Goal: Task Accomplishment & Management: Manage account settings

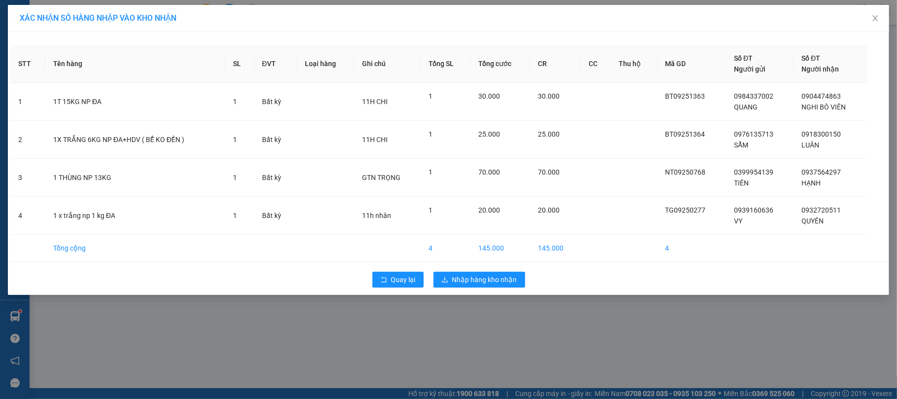
click at [429, 359] on div "XÁC NHẬN SỐ HÀNG NHẬP VÀO KHO NHẬN STT Tên hàng SL ĐVT Loại hàng Ghi chú Tổng S…" at bounding box center [448, 199] width 897 height 399
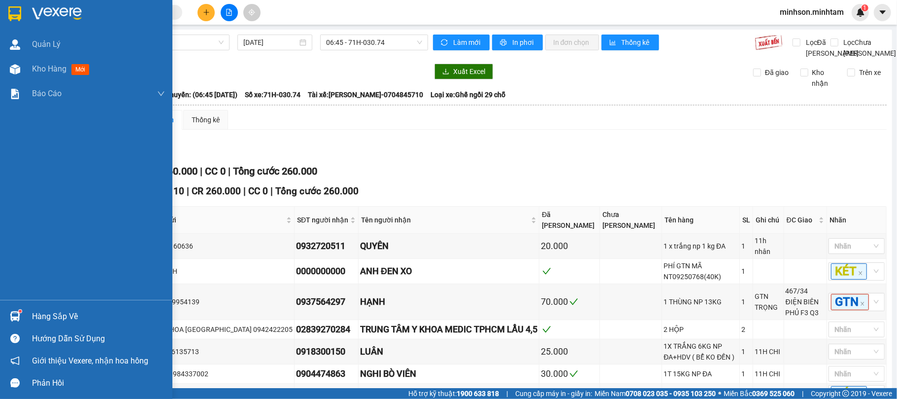
click at [65, 309] on div "Hàng sắp về" at bounding box center [98, 316] width 133 height 15
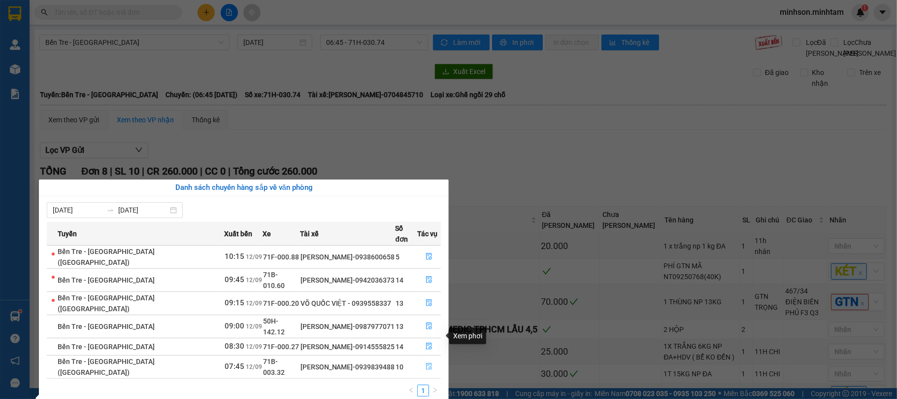
click at [426, 363] on icon "file-done" at bounding box center [429, 366] width 7 height 7
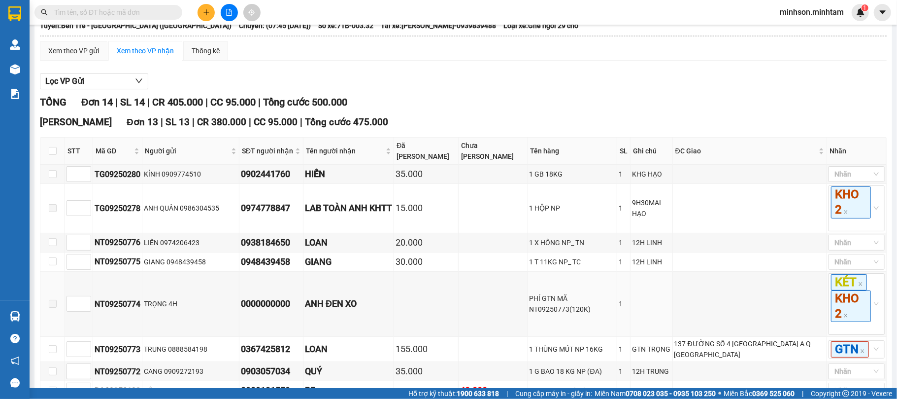
scroll to position [328, 0]
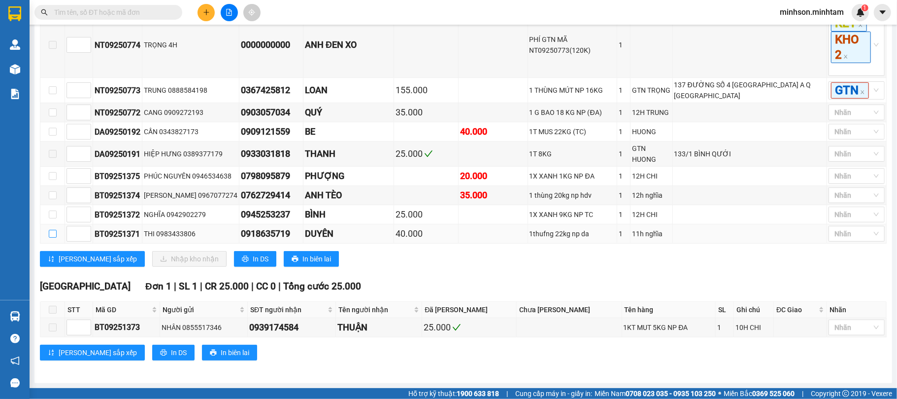
click at [50, 237] on input "checkbox" at bounding box center [53, 234] width 8 height 8
checkbox input "true"
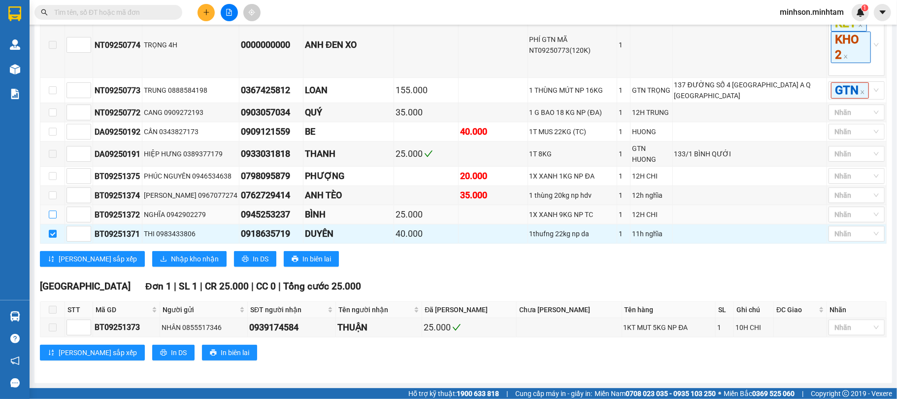
click at [50, 218] on input "checkbox" at bounding box center [53, 214] width 8 height 8
checkbox input "true"
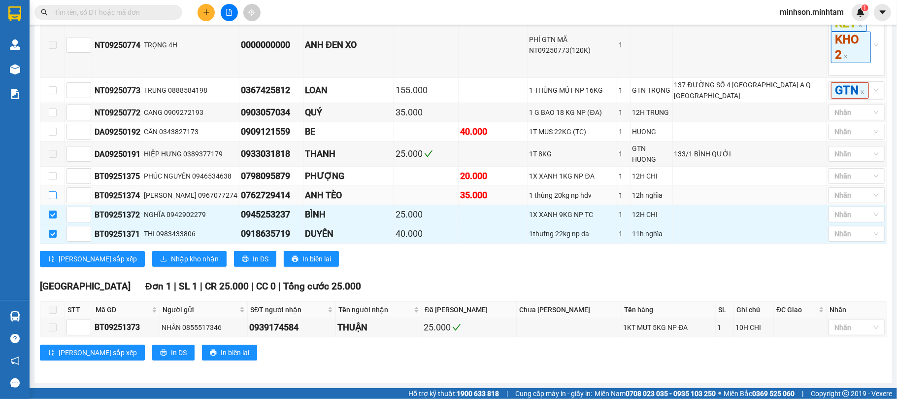
click at [50, 199] on input "checkbox" at bounding box center [53, 195] width 8 height 8
checkbox input "true"
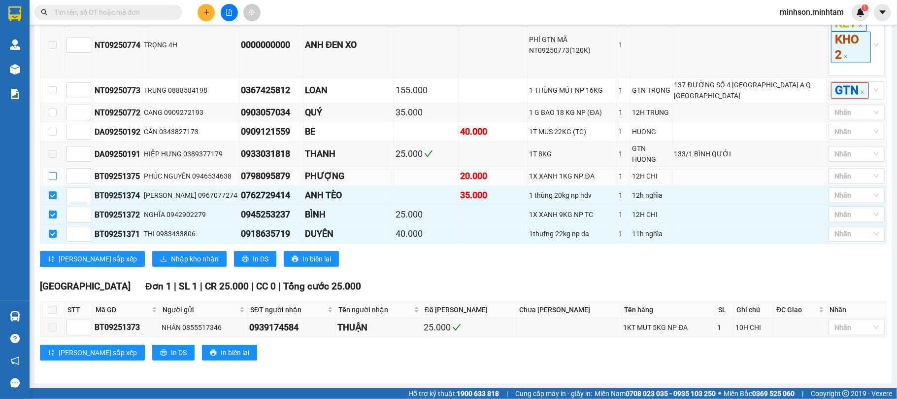
drag, startPoint x: 52, startPoint y: 198, endPoint x: 57, endPoint y: 197, distance: 5.0
click at [54, 180] on input "checkbox" at bounding box center [53, 176] width 8 height 8
checkbox input "true"
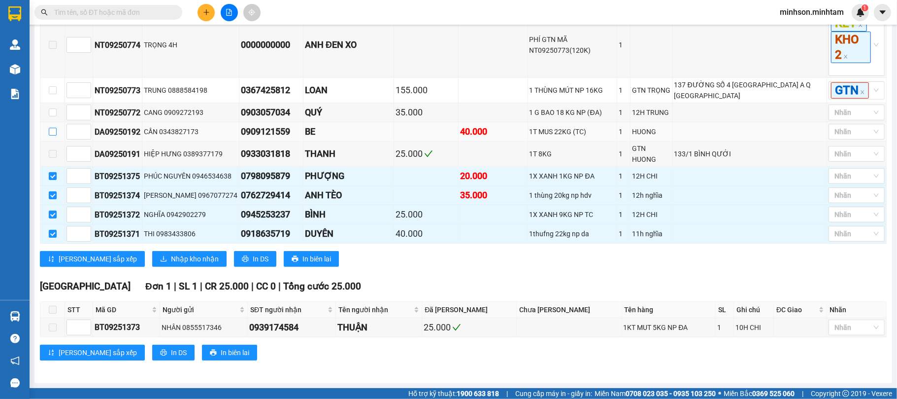
click at [54, 135] on input "checkbox" at bounding box center [53, 132] width 8 height 8
checkbox input "true"
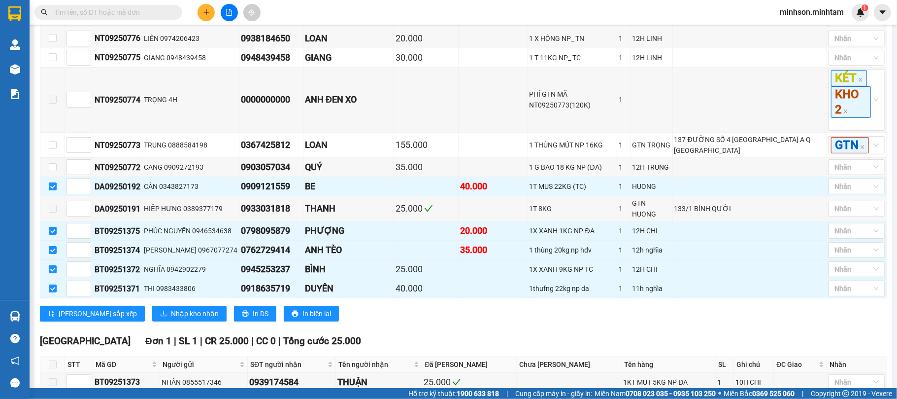
scroll to position [197, 0]
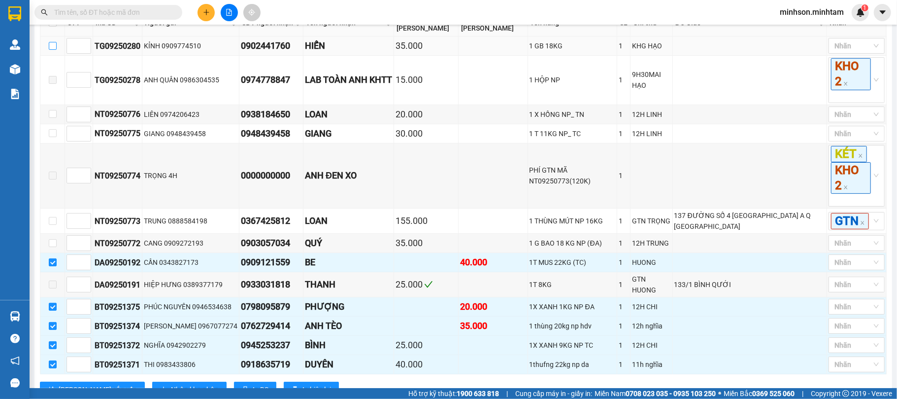
click at [54, 50] on input "checkbox" at bounding box center [53, 46] width 8 height 8
checkbox input "true"
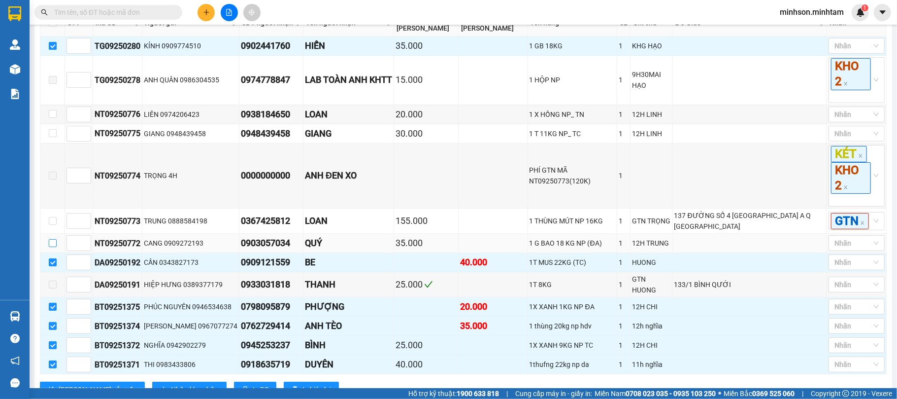
click at [53, 247] on input "checkbox" at bounding box center [53, 243] width 8 height 8
checkbox input "true"
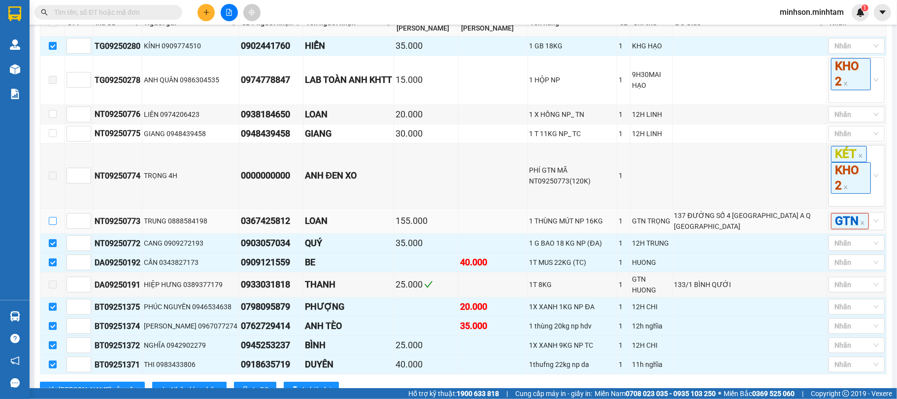
click at [53, 225] on input "checkbox" at bounding box center [53, 221] width 8 height 8
checkbox input "true"
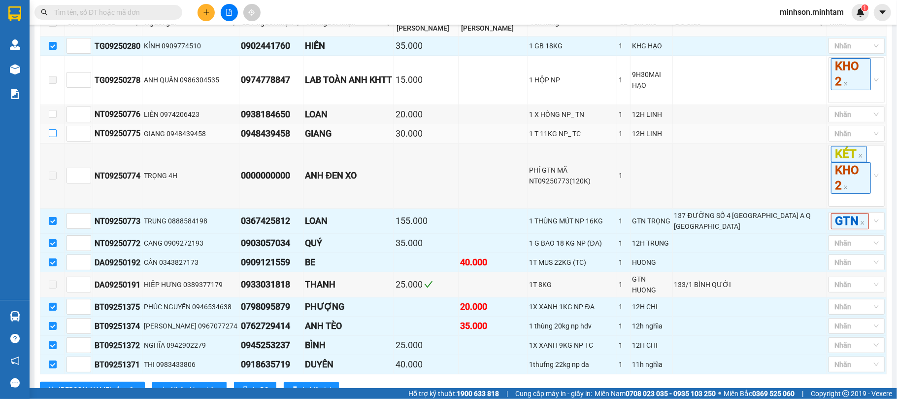
click at [55, 137] on input "checkbox" at bounding box center [53, 133] width 8 height 8
checkbox input "true"
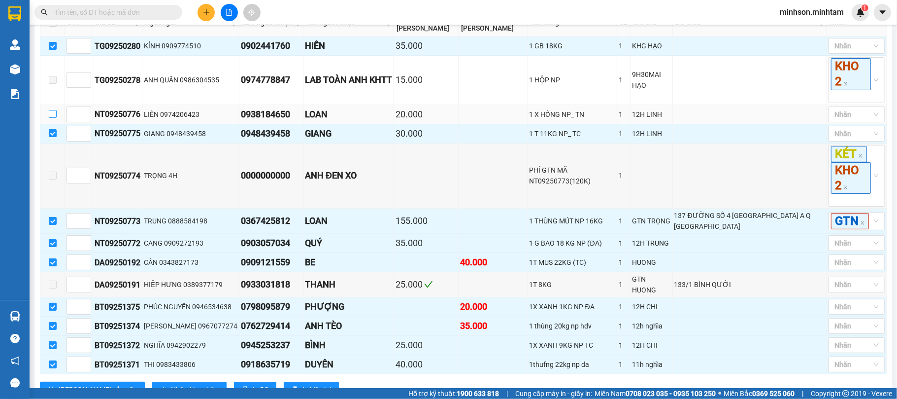
click at [52, 120] on label at bounding box center [53, 114] width 8 height 11
click at [52, 118] on input "checkbox" at bounding box center [53, 114] width 8 height 8
checkbox input "true"
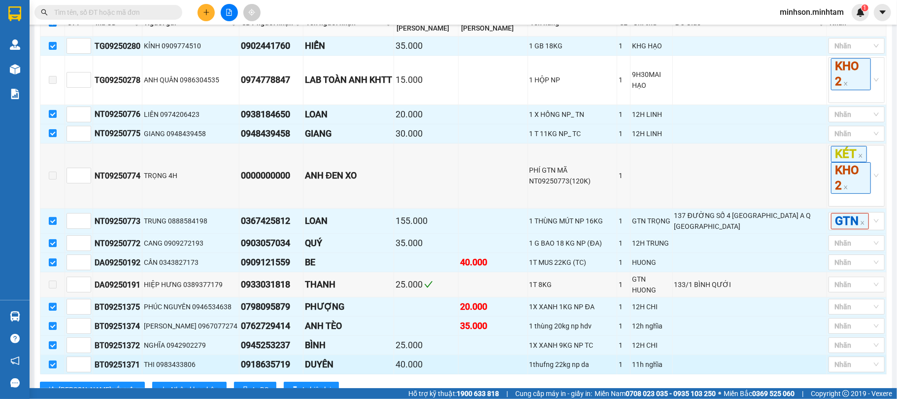
scroll to position [350, 0]
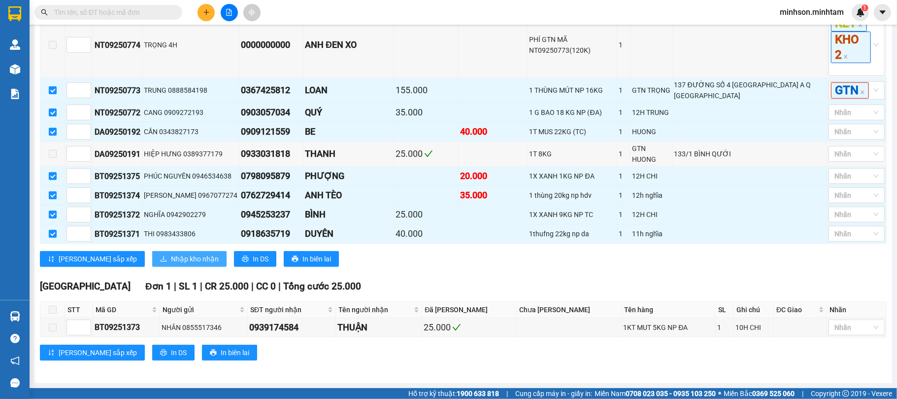
click at [171, 256] on span "Nhập kho nhận" at bounding box center [195, 258] width 48 height 11
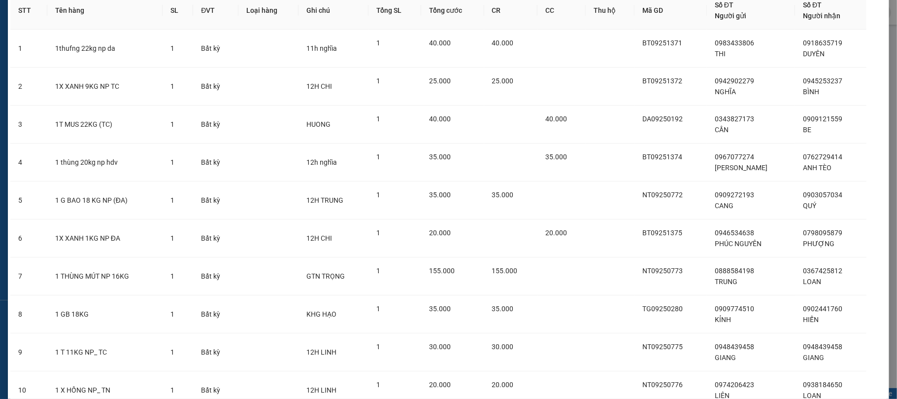
scroll to position [137, 0]
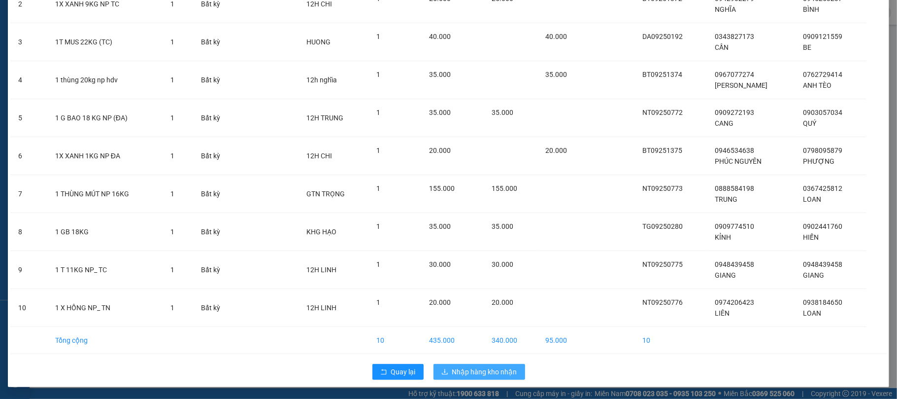
drag, startPoint x: 490, startPoint y: 373, endPoint x: 0, endPoint y: 389, distance: 489.9
click at [490, 373] on span "Nhập hàng kho nhận" at bounding box center [484, 371] width 65 height 11
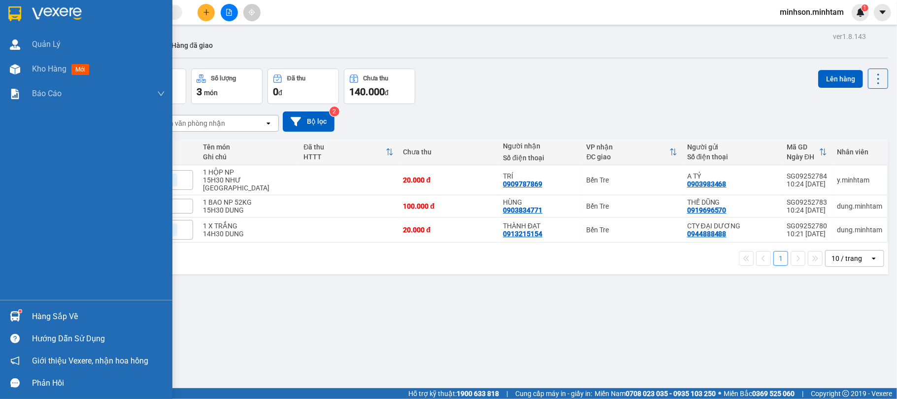
click at [40, 314] on div "Hàng sắp về" at bounding box center [98, 316] width 133 height 15
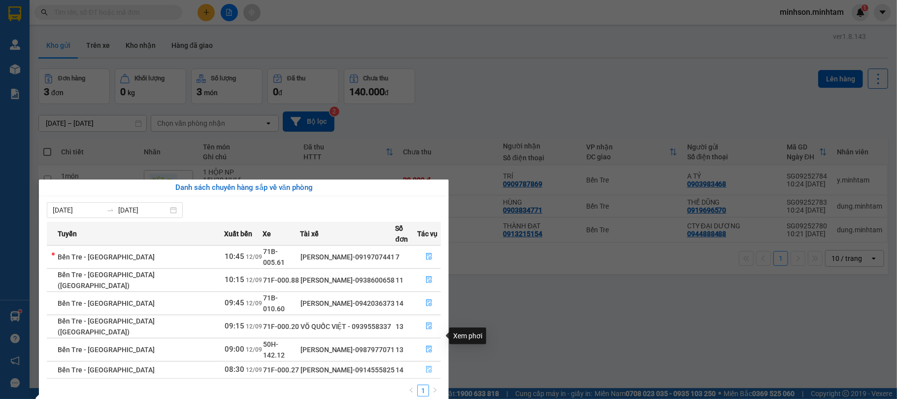
click at [426, 366] on icon "file-done" at bounding box center [429, 369] width 7 height 7
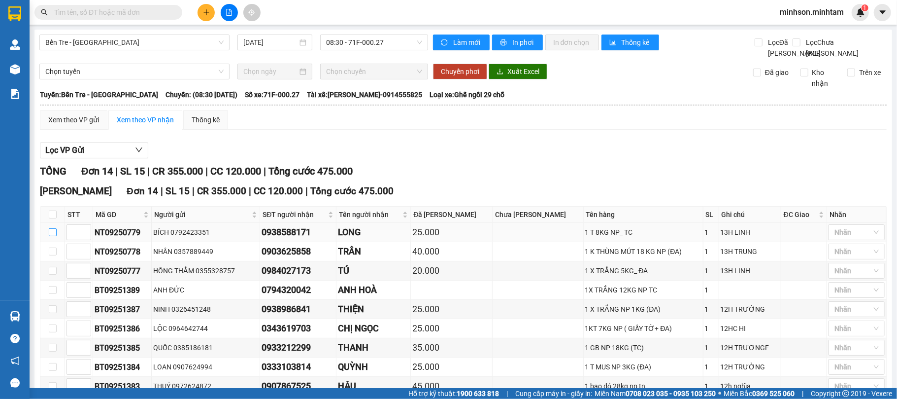
click at [54, 236] on input "checkbox" at bounding box center [53, 232] width 8 height 8
checkbox input "true"
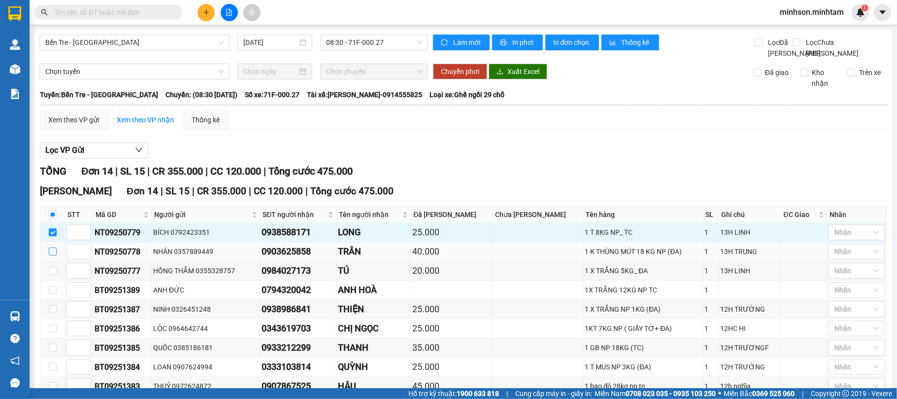
click at [49, 257] on label at bounding box center [53, 251] width 8 height 11
click at [49, 255] on input "checkbox" at bounding box center [53, 251] width 8 height 8
checkbox input "true"
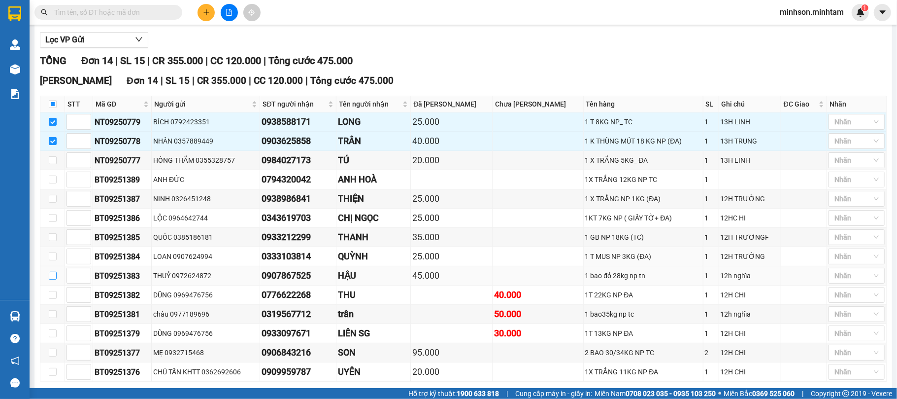
scroll to position [131, 0]
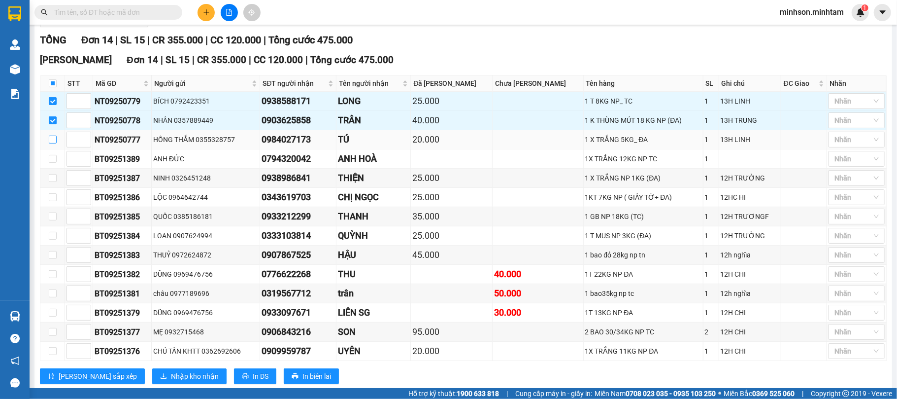
click at [53, 143] on input "checkbox" at bounding box center [53, 139] width 8 height 8
checkbox input "true"
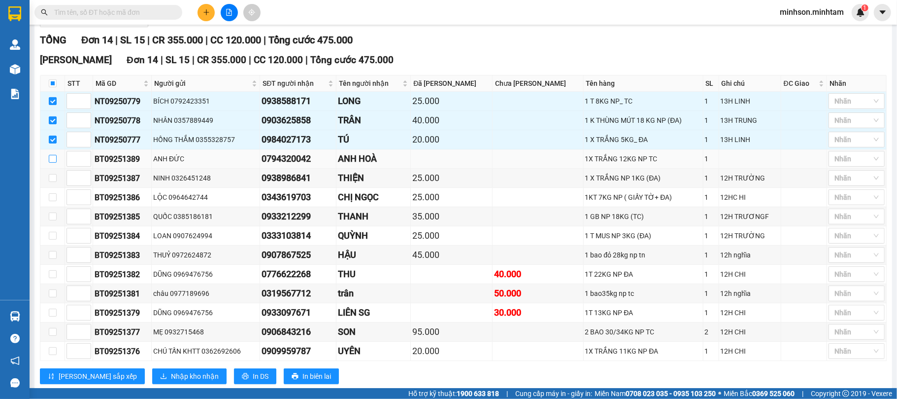
click at [53, 163] on input "checkbox" at bounding box center [53, 159] width 8 height 8
checkbox input "true"
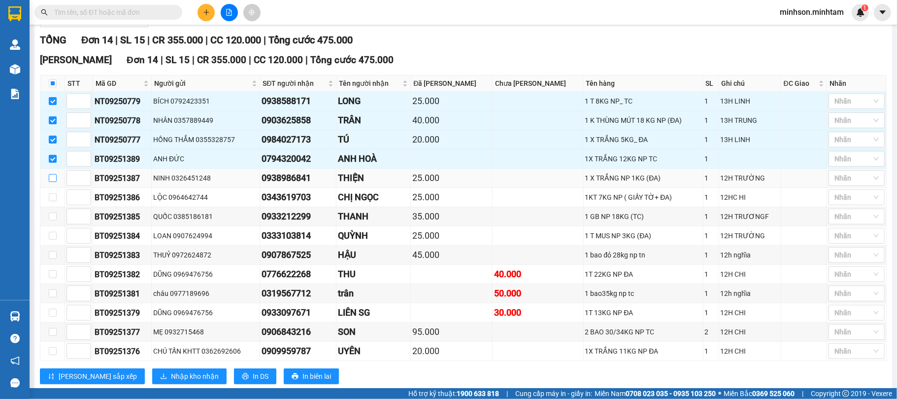
click at [51, 182] on input "checkbox" at bounding box center [53, 178] width 8 height 8
checkbox input "true"
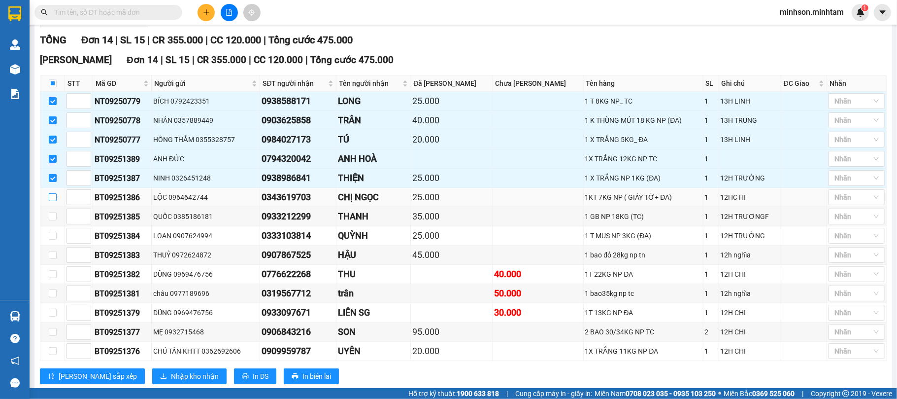
click at [51, 201] on input "checkbox" at bounding box center [53, 197] width 8 height 8
checkbox input "true"
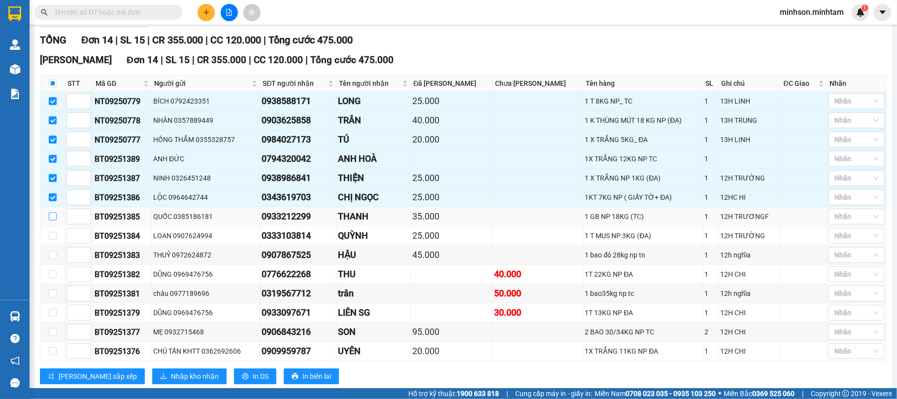
click at [51, 220] on input "checkbox" at bounding box center [53, 216] width 8 height 8
checkbox input "true"
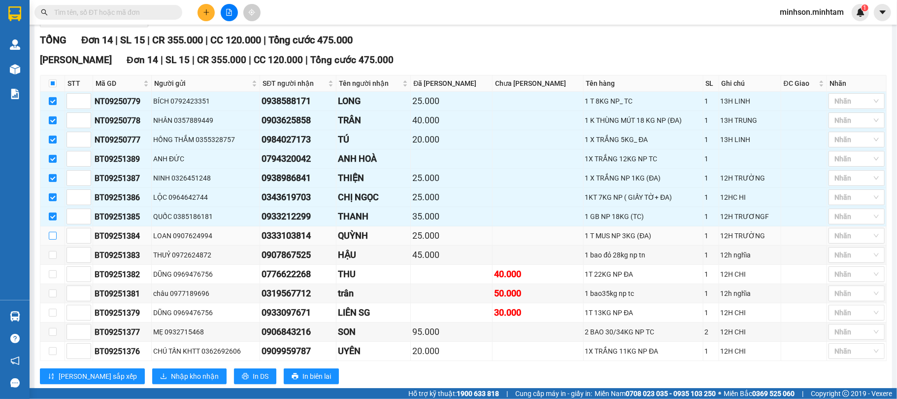
click at [50, 239] on input "checkbox" at bounding box center [53, 236] width 8 height 8
checkbox input "true"
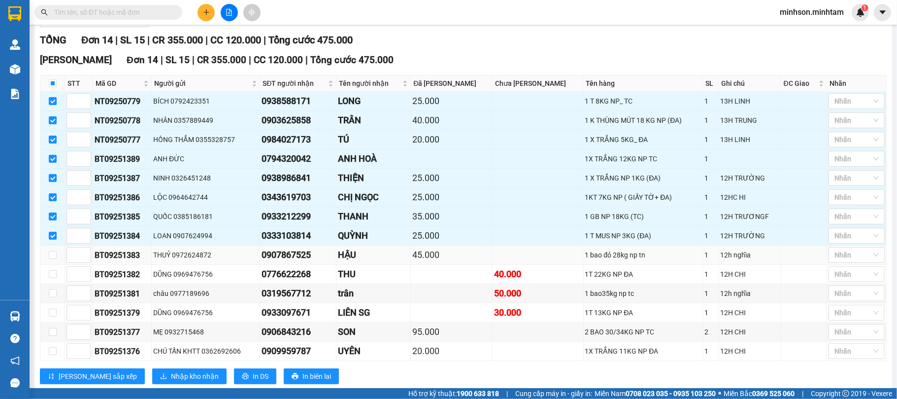
click at [51, 265] on td at bounding box center [52, 254] width 25 height 19
click at [52, 259] on input "checkbox" at bounding box center [53, 255] width 8 height 8
checkbox input "true"
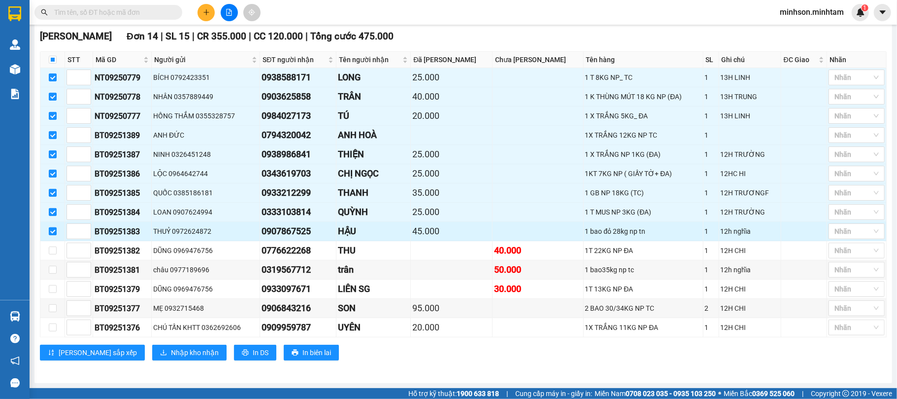
scroll to position [173, 0]
click at [56, 251] on input "checkbox" at bounding box center [53, 250] width 8 height 8
checkbox input "true"
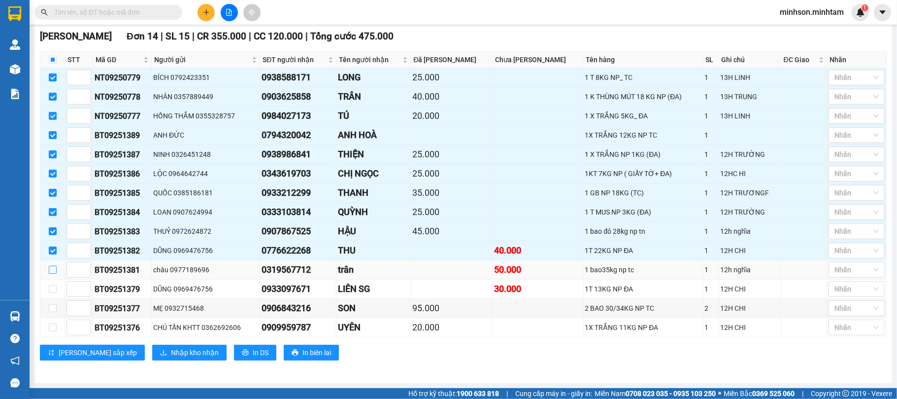
click at [49, 268] on input "checkbox" at bounding box center [53, 270] width 8 height 8
checkbox input "true"
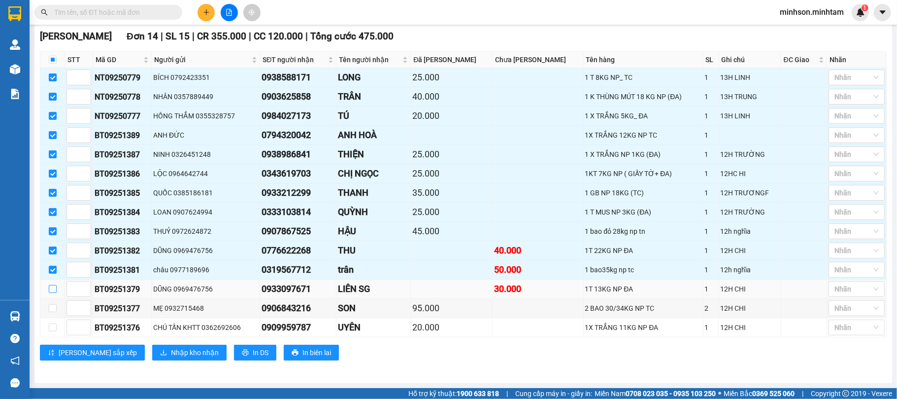
click at [52, 289] on input "checkbox" at bounding box center [53, 289] width 8 height 8
checkbox input "true"
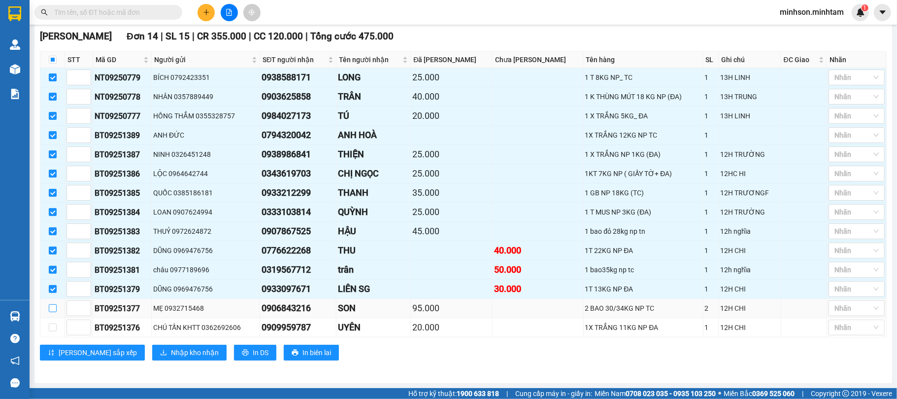
click at [52, 306] on input "checkbox" at bounding box center [53, 308] width 8 height 8
checkbox input "true"
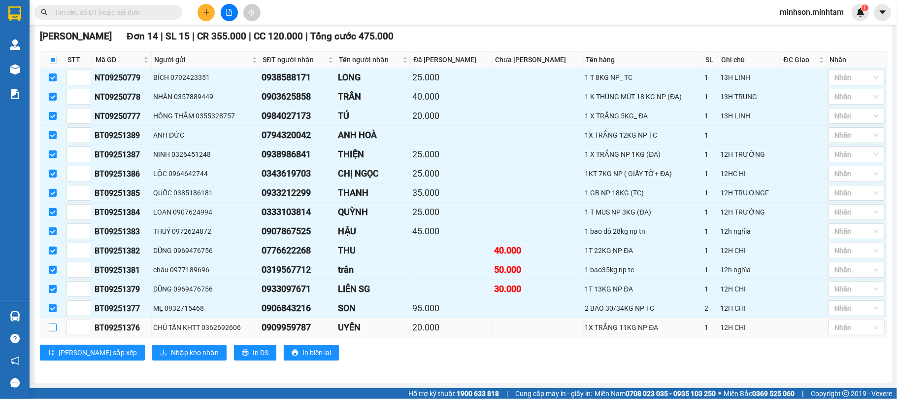
click at [52, 328] on input "checkbox" at bounding box center [53, 327] width 8 height 8
checkbox input "true"
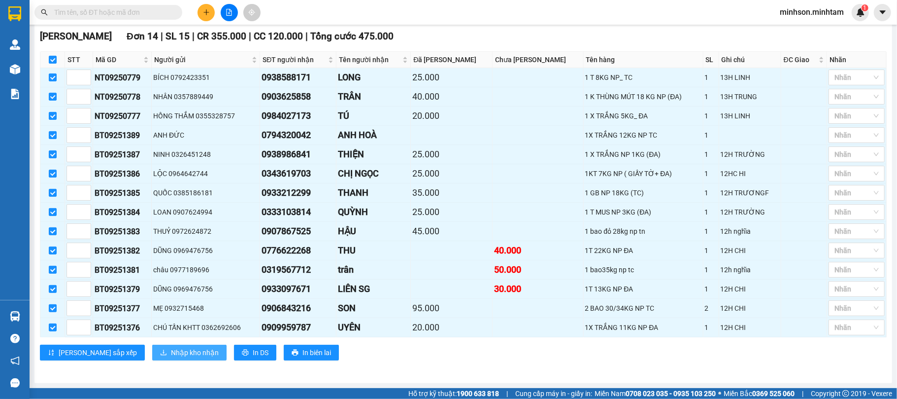
click at [171, 351] on span "Nhập kho nhận" at bounding box center [195, 352] width 48 height 11
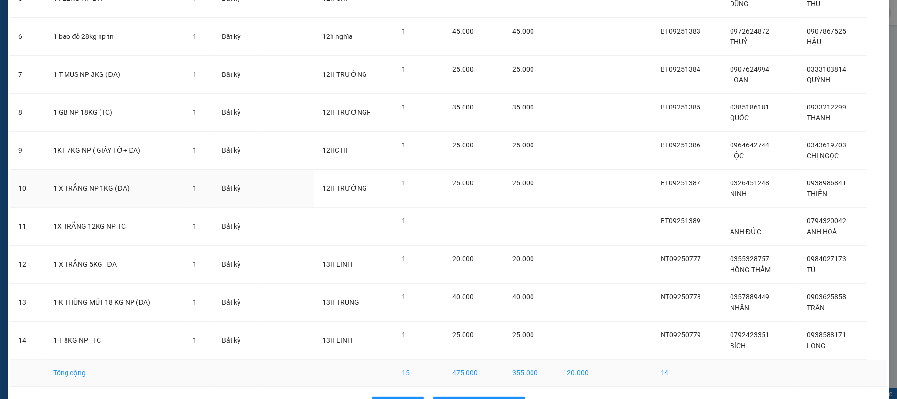
scroll to position [290, 0]
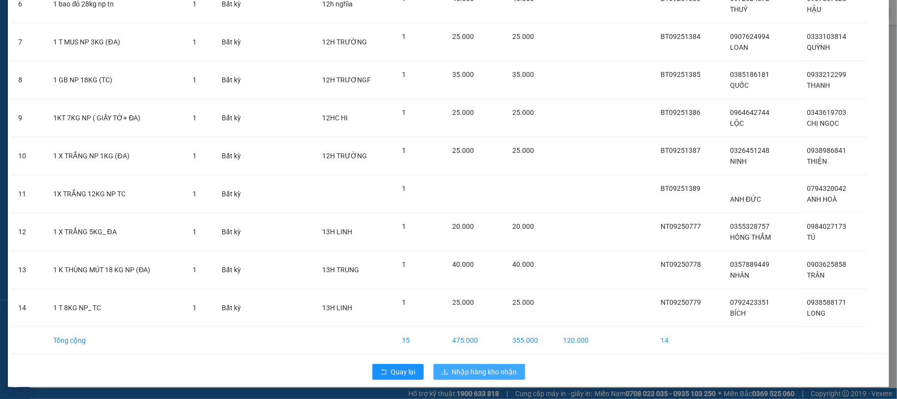
click at [507, 375] on span "Nhập hàng kho nhận" at bounding box center [484, 371] width 65 height 11
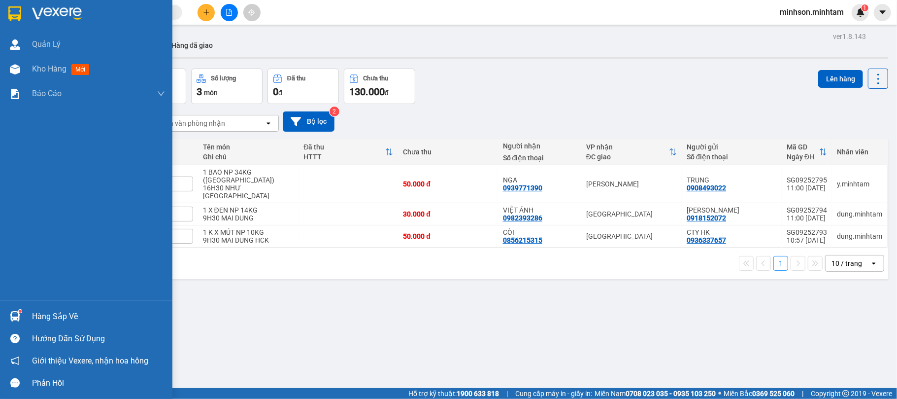
drag, startPoint x: 42, startPoint y: 310, endPoint x: 35, endPoint y: 312, distance: 6.7
click at [41, 310] on div "Hàng sắp về" at bounding box center [98, 316] width 133 height 15
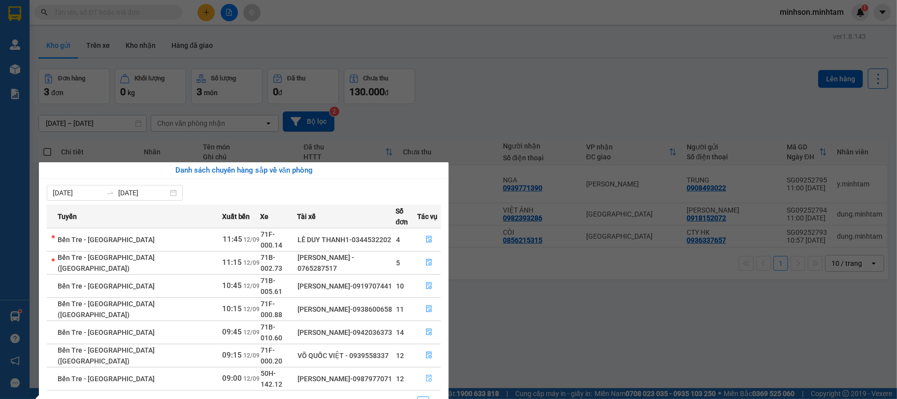
click at [426, 374] on icon "file-done" at bounding box center [429, 377] width 7 height 7
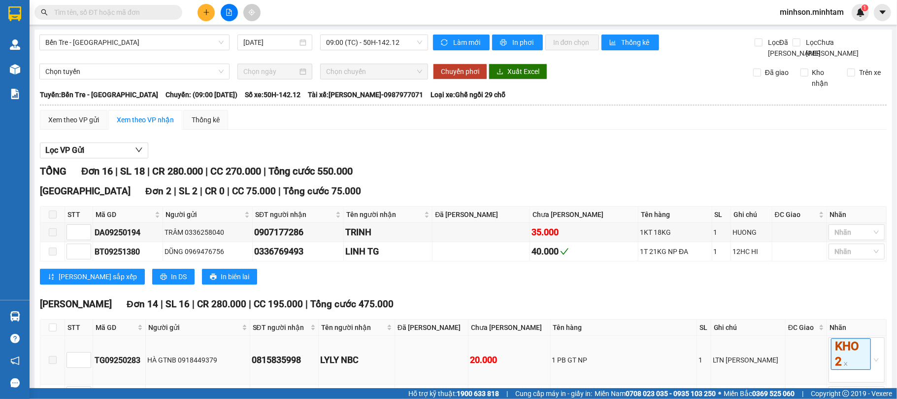
scroll to position [317, 0]
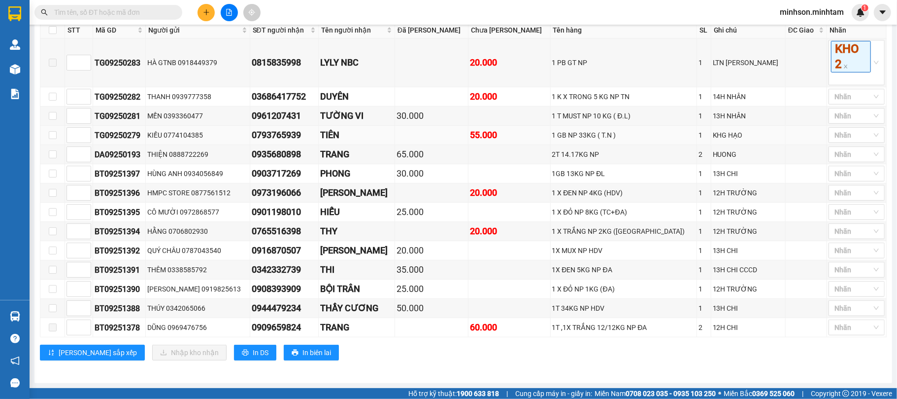
click at [56, 130] on td at bounding box center [52, 135] width 25 height 19
drag, startPoint x: 34, startPoint y: 130, endPoint x: 54, endPoint y: 131, distance: 20.2
click at [37, 131] on main "Bến Tre - [GEOGRAPHIC_DATA] [DATE] 09:00 (TC) - 50H-142.12 Làm mới In phơi In đ…" at bounding box center [448, 194] width 897 height 388
click at [54, 131] on input "checkbox" at bounding box center [53, 135] width 8 height 8
checkbox input "true"
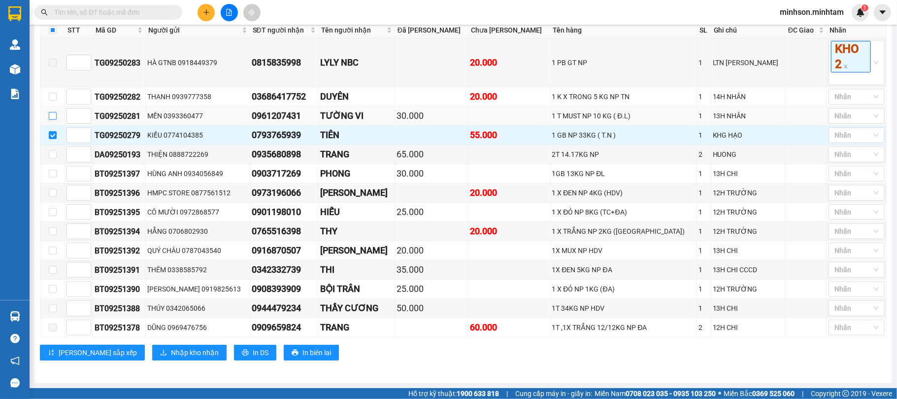
click at [54, 112] on input "checkbox" at bounding box center [53, 116] width 8 height 8
checkbox input "true"
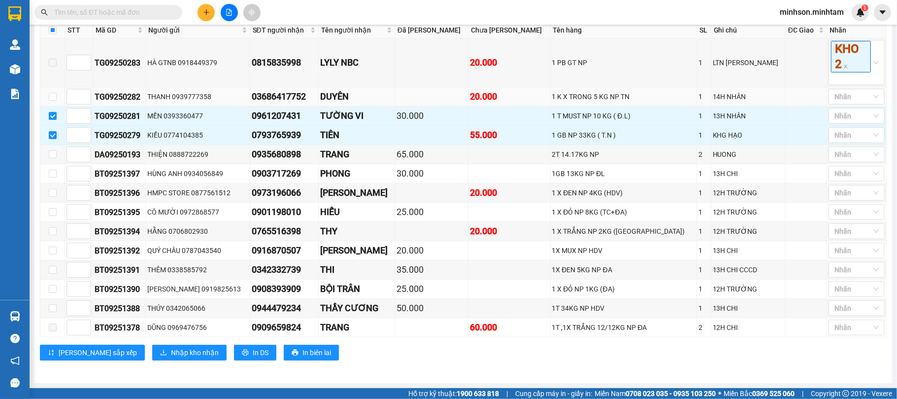
click at [54, 99] on td at bounding box center [52, 96] width 25 height 19
click at [54, 93] on input "checkbox" at bounding box center [53, 97] width 8 height 8
checkbox input "true"
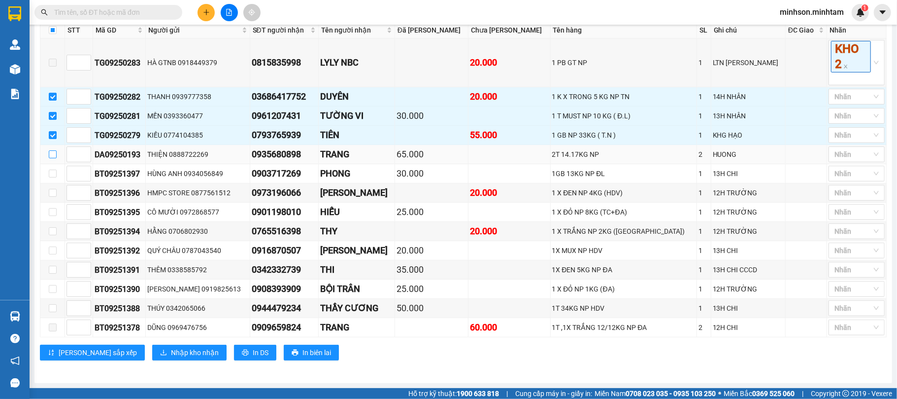
click at [56, 150] on input "checkbox" at bounding box center [53, 154] width 8 height 8
checkbox input "true"
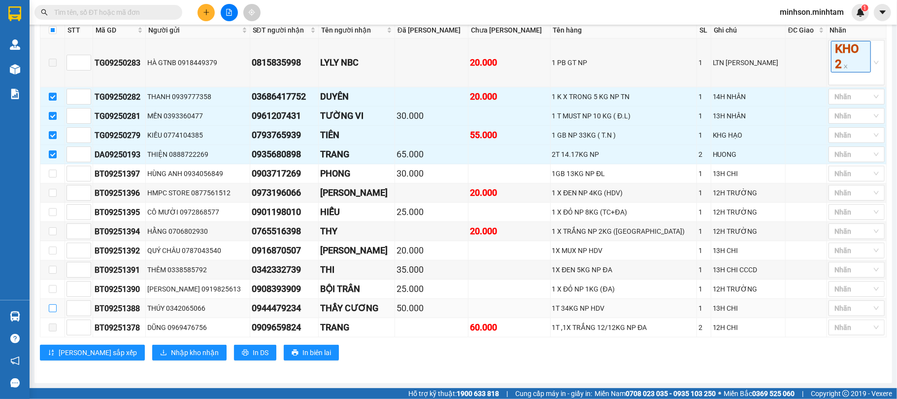
click at [55, 311] on input "checkbox" at bounding box center [53, 308] width 8 height 8
checkbox input "true"
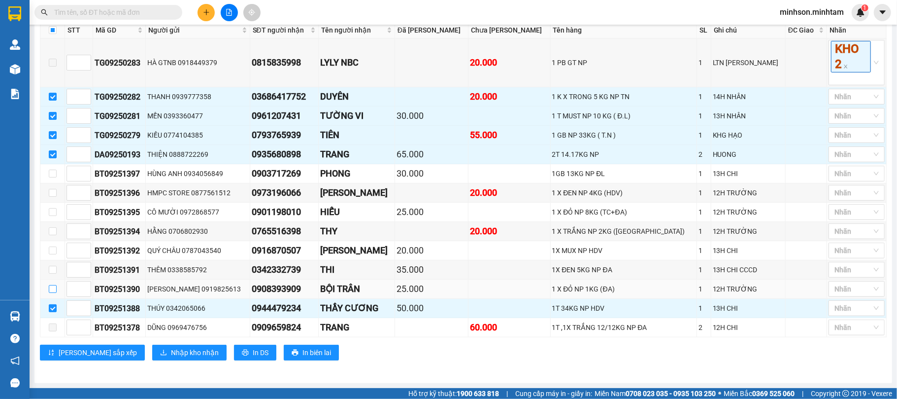
click at [52, 291] on input "checkbox" at bounding box center [53, 289] width 8 height 8
checkbox input "true"
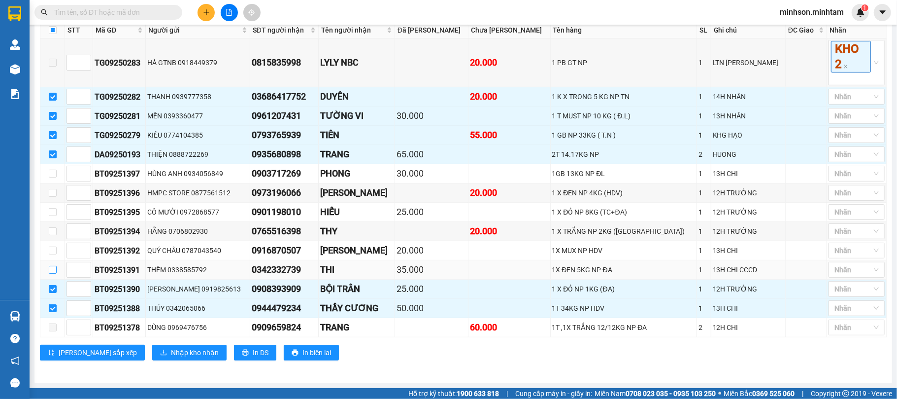
click at [54, 264] on label at bounding box center [53, 269] width 8 height 11
click at [54, 266] on input "checkbox" at bounding box center [53, 270] width 8 height 8
checkbox input "true"
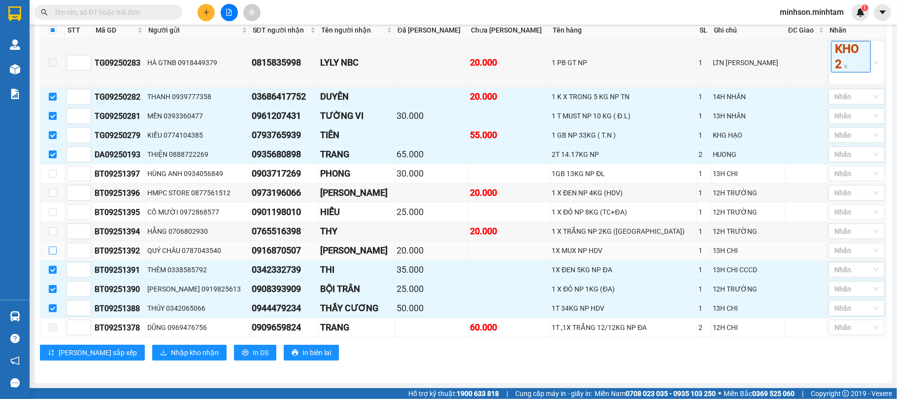
click at [54, 249] on input "checkbox" at bounding box center [53, 250] width 8 height 8
checkbox input "true"
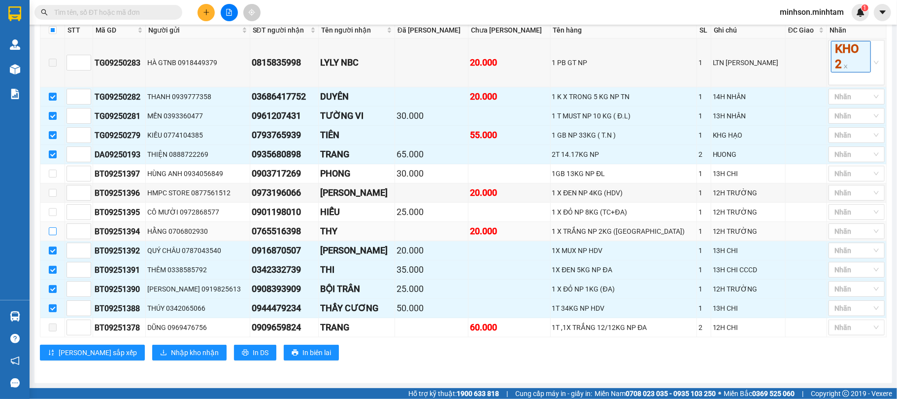
click at [53, 233] on label at bounding box center [53, 231] width 8 height 11
click at [53, 233] on input "checkbox" at bounding box center [53, 231] width 8 height 8
checkbox input "true"
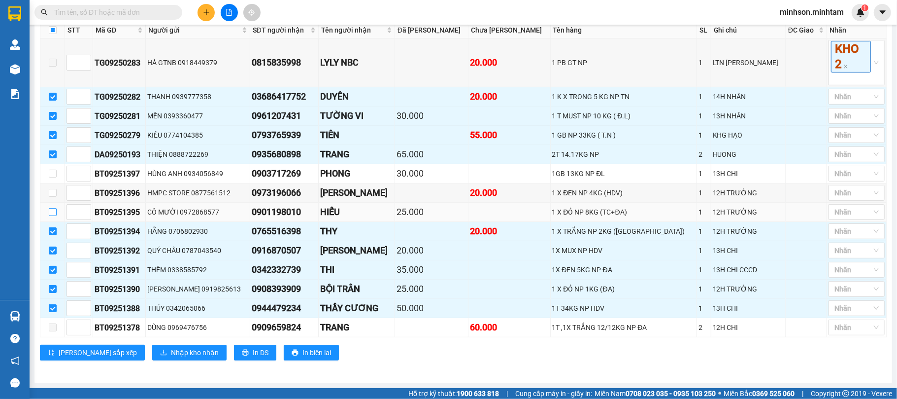
click at [54, 214] on label at bounding box center [53, 211] width 8 height 11
click at [54, 214] on input "checkbox" at bounding box center [53, 212] width 8 height 8
checkbox input "true"
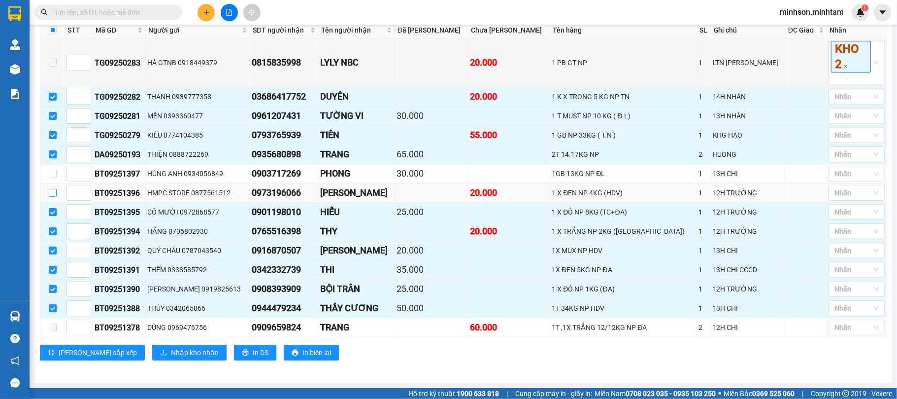
click at [54, 194] on label at bounding box center [53, 192] width 8 height 11
click at [54, 194] on input "checkbox" at bounding box center [53, 193] width 8 height 8
checkbox input "true"
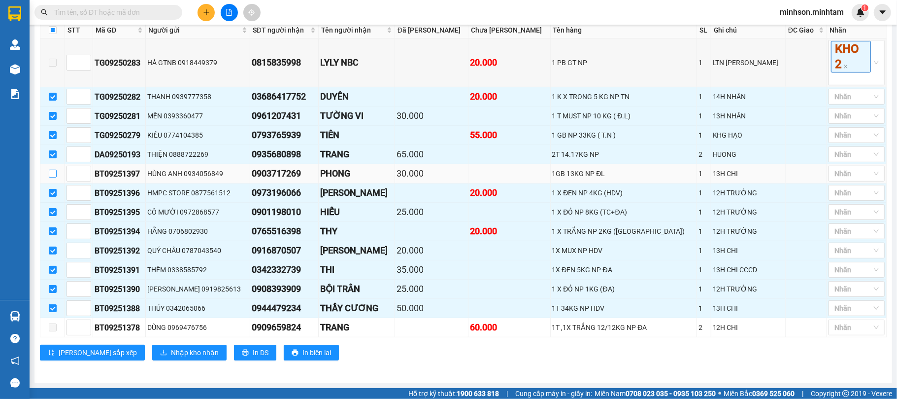
click at [53, 169] on input "checkbox" at bounding box center [53, 173] width 8 height 8
checkbox input "true"
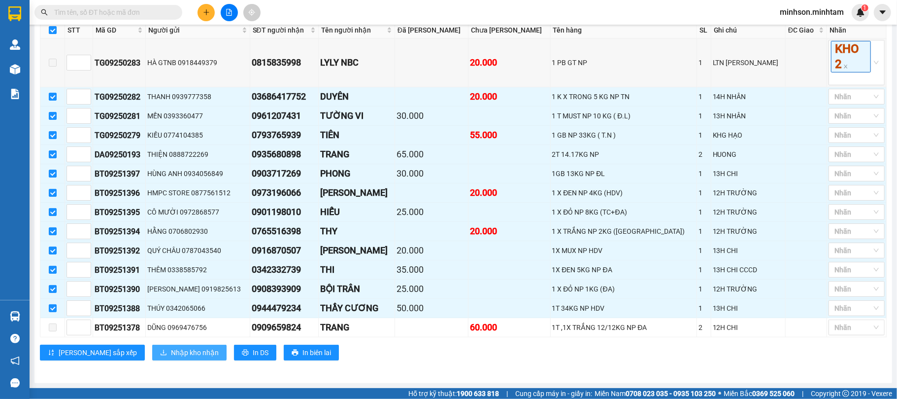
click at [171, 352] on span "Nhập kho nhận" at bounding box center [195, 352] width 48 height 11
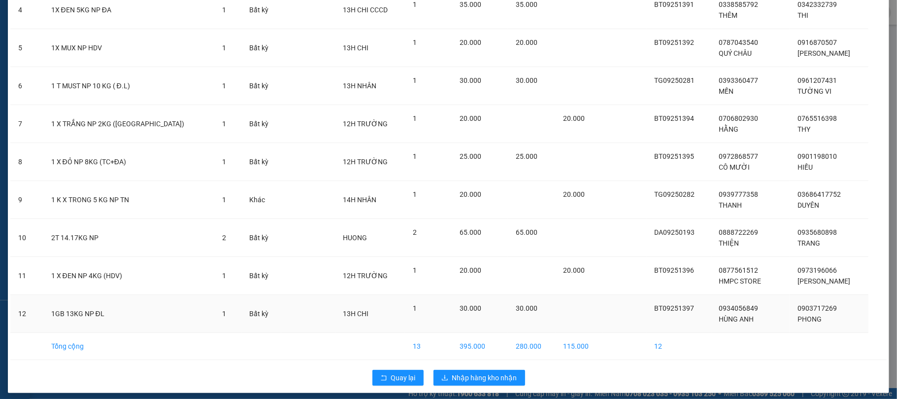
scroll to position [213, 0]
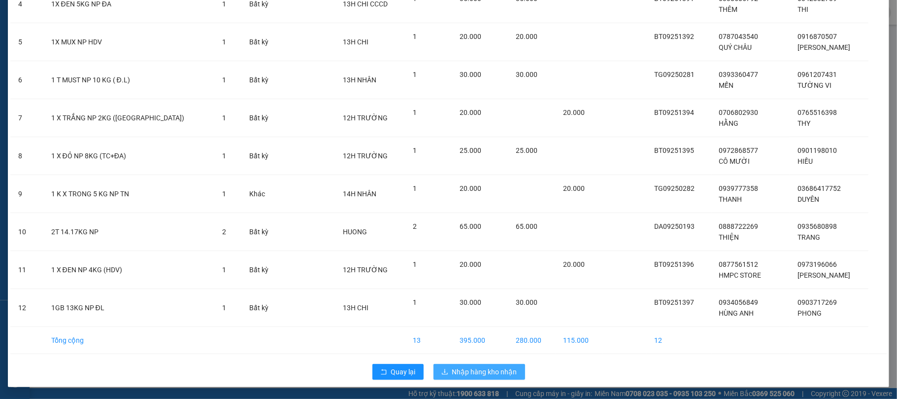
click at [453, 373] on span "Nhập hàng kho nhận" at bounding box center [484, 371] width 65 height 11
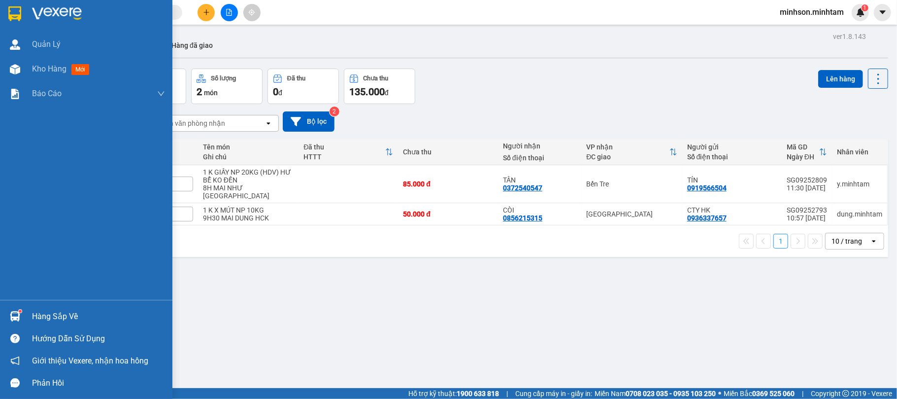
click at [76, 306] on div "Hàng sắp về" at bounding box center [86, 316] width 172 height 22
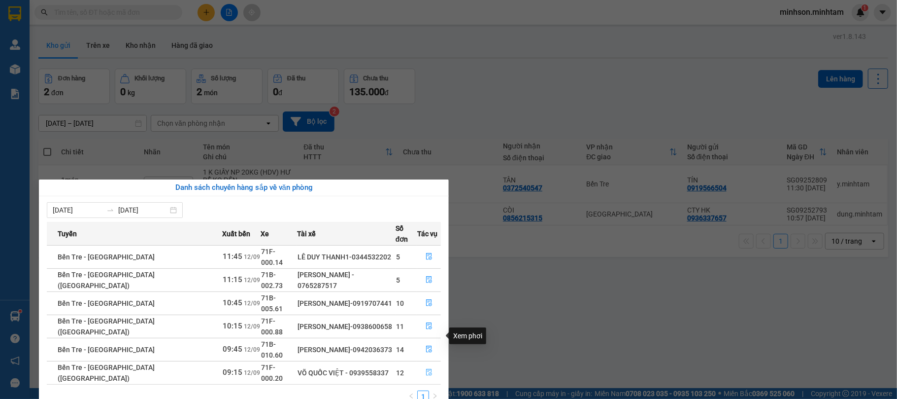
click at [426, 369] on icon "file-done" at bounding box center [429, 372] width 7 height 7
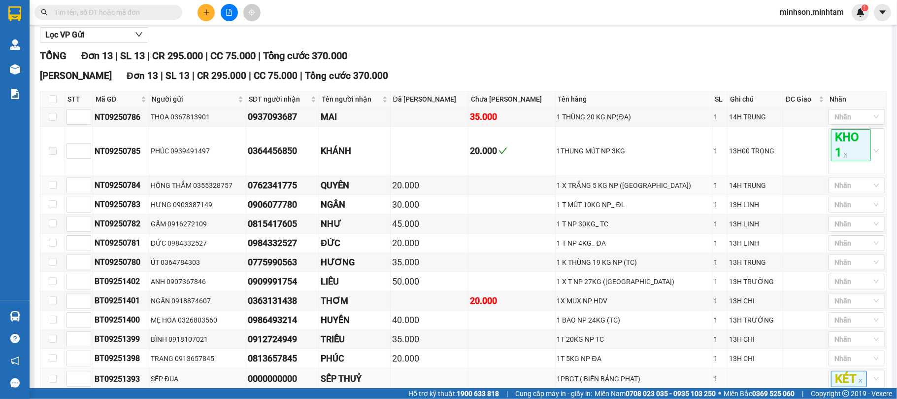
scroll to position [186, 0]
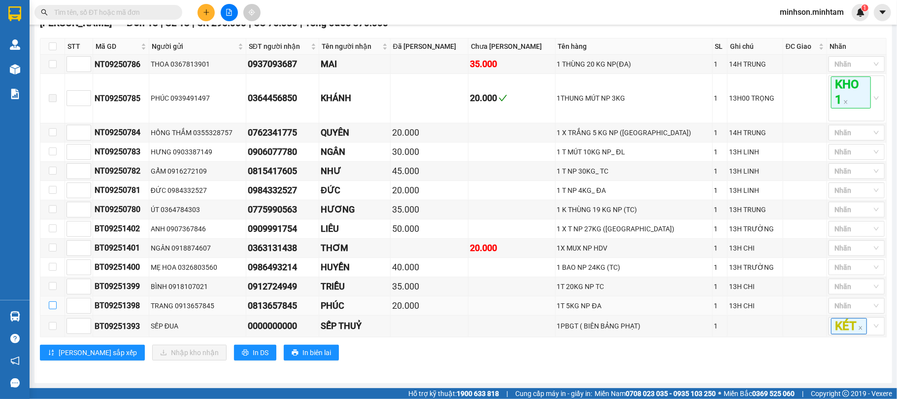
click at [54, 308] on input "checkbox" at bounding box center [53, 305] width 8 height 8
checkbox input "true"
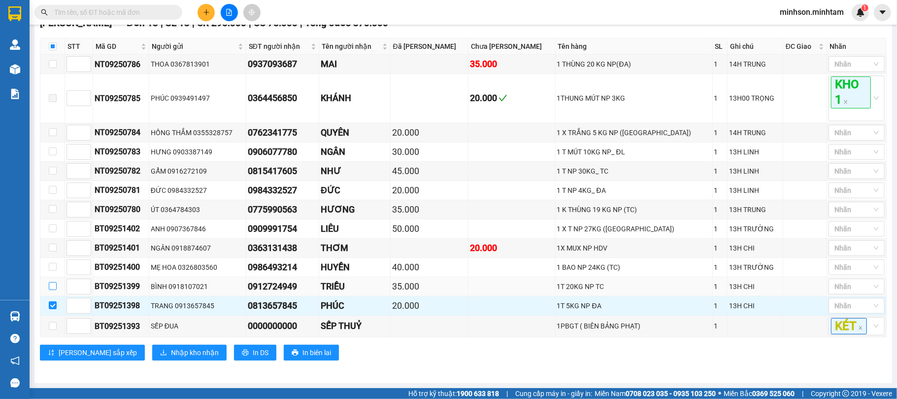
click at [52, 286] on input "checkbox" at bounding box center [53, 286] width 8 height 8
checkbox input "true"
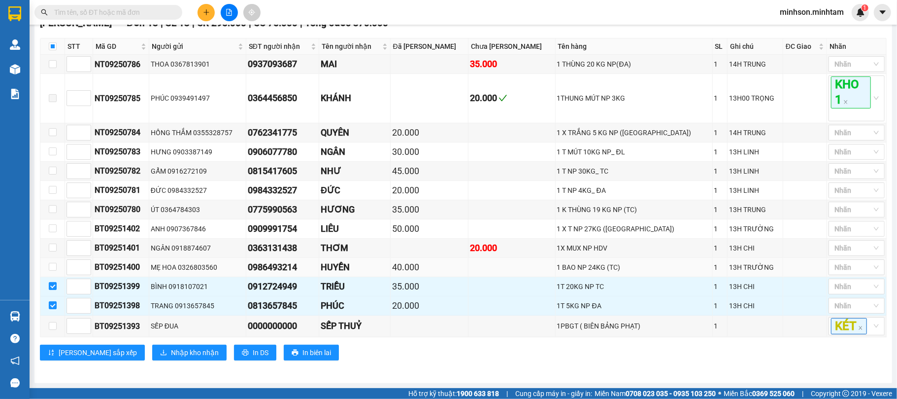
click at [52, 271] on td at bounding box center [52, 267] width 25 height 19
click at [52, 267] on input "checkbox" at bounding box center [53, 267] width 8 height 8
checkbox input "true"
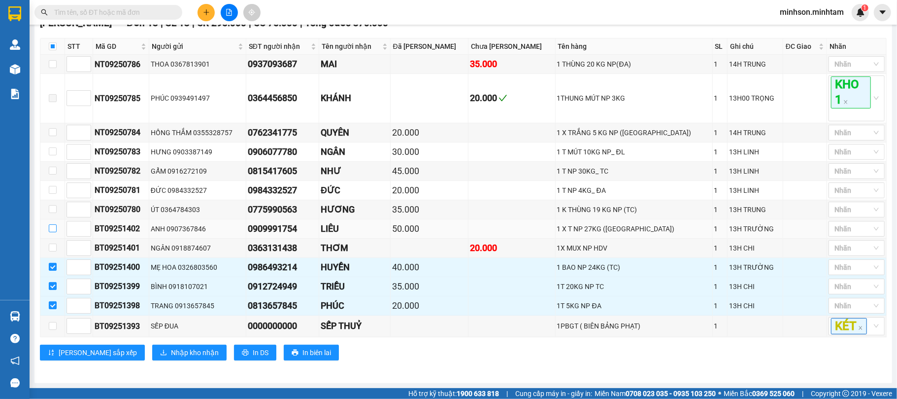
click at [51, 225] on input "checkbox" at bounding box center [53, 228] width 8 height 8
checkbox input "true"
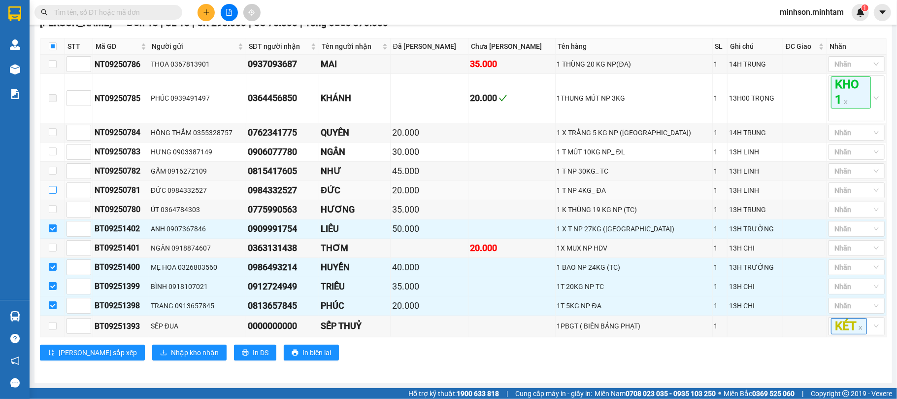
click at [51, 186] on input "checkbox" at bounding box center [53, 190] width 8 height 8
checkbox input "true"
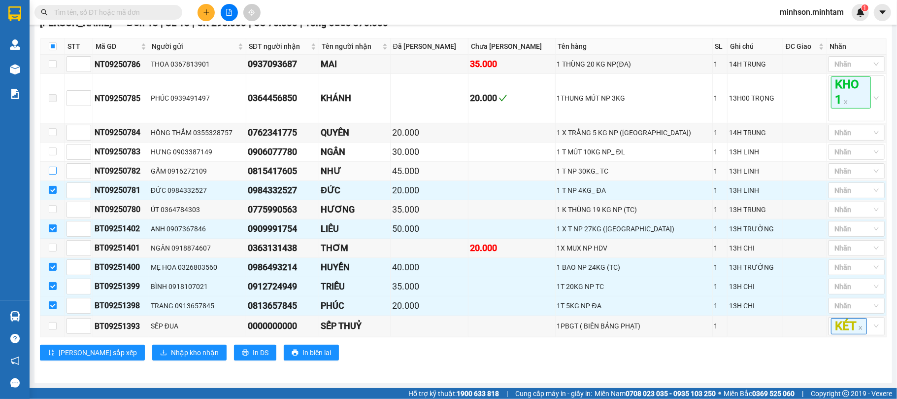
click at [52, 167] on input "checkbox" at bounding box center [53, 171] width 8 height 8
checkbox input "true"
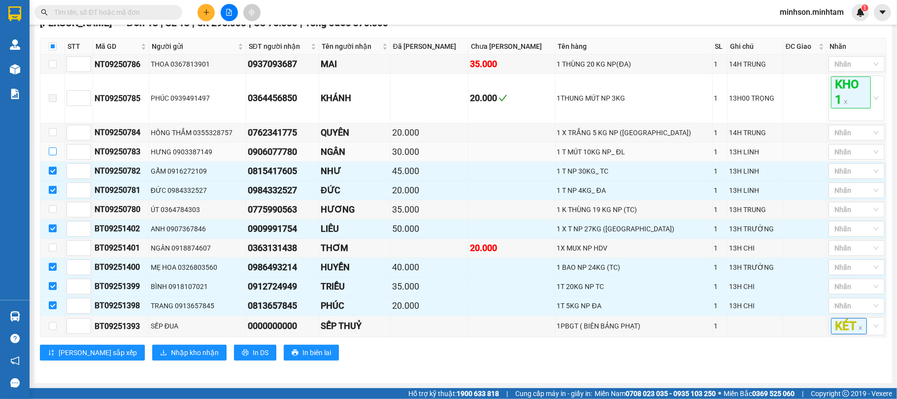
click at [50, 147] on input "checkbox" at bounding box center [53, 151] width 8 height 8
checkbox input "true"
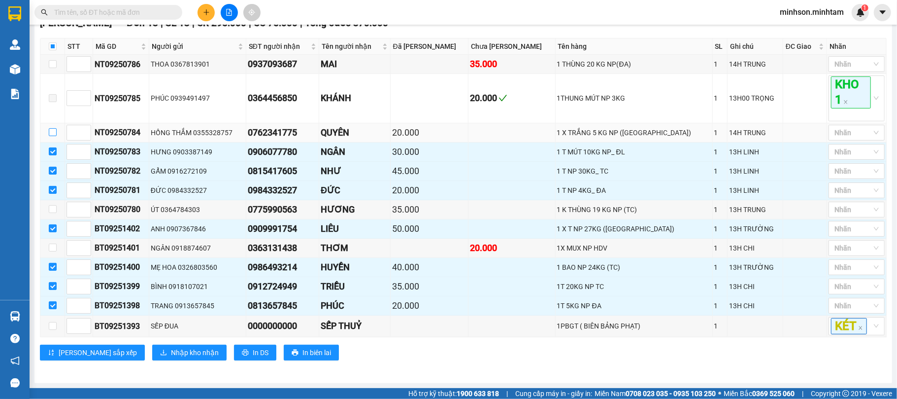
click at [53, 130] on input "checkbox" at bounding box center [53, 132] width 8 height 8
checkbox input "true"
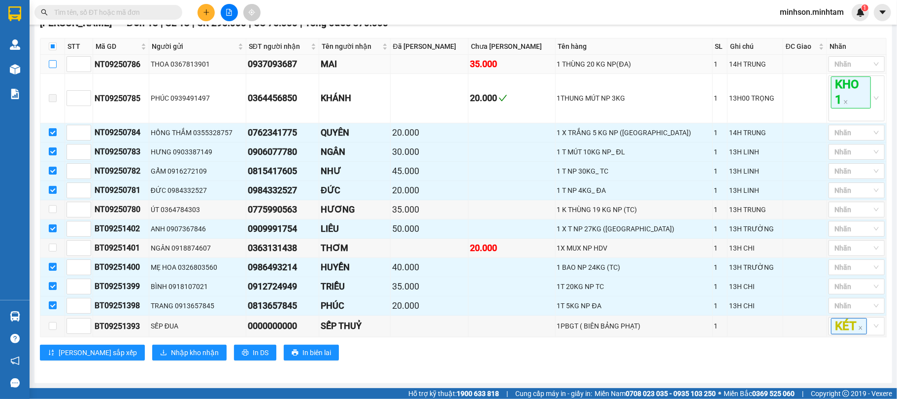
click at [54, 61] on input "checkbox" at bounding box center [53, 64] width 8 height 8
checkbox input "true"
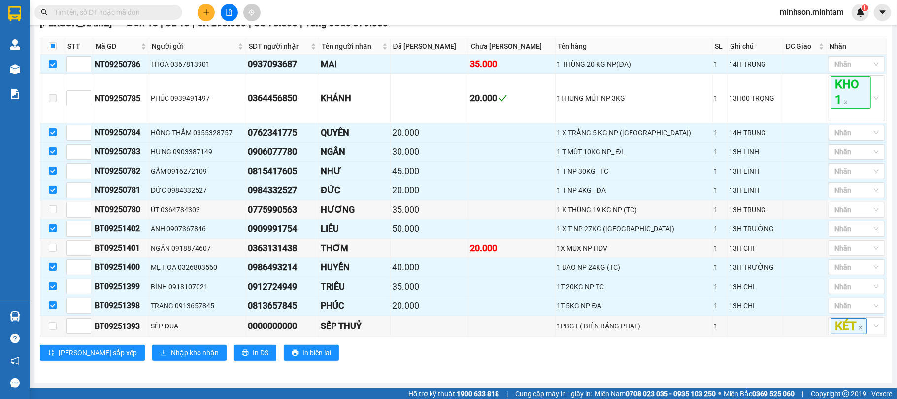
click at [167, 361] on div "[PERSON_NAME][GEOGRAPHIC_DATA] 13 | SL 13 | CR 295.000 | CC 75.000 | Tổng cước …" at bounding box center [463, 191] width 847 height 351
click at [166, 359] on button "Nhập kho nhận" at bounding box center [189, 352] width 74 height 16
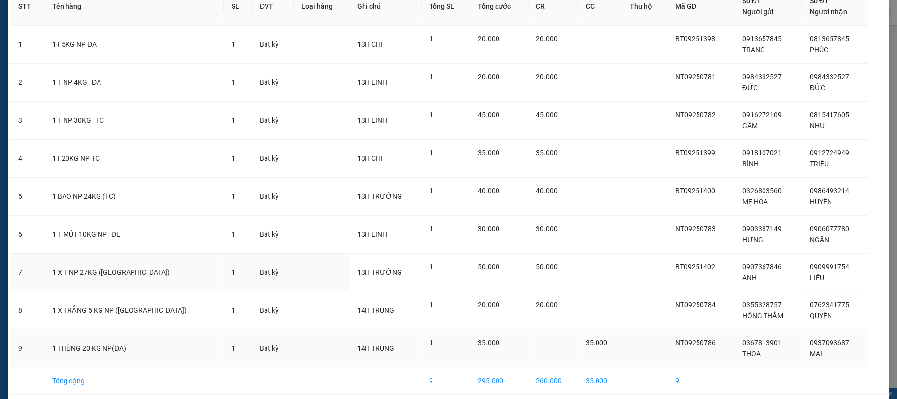
scroll to position [99, 0]
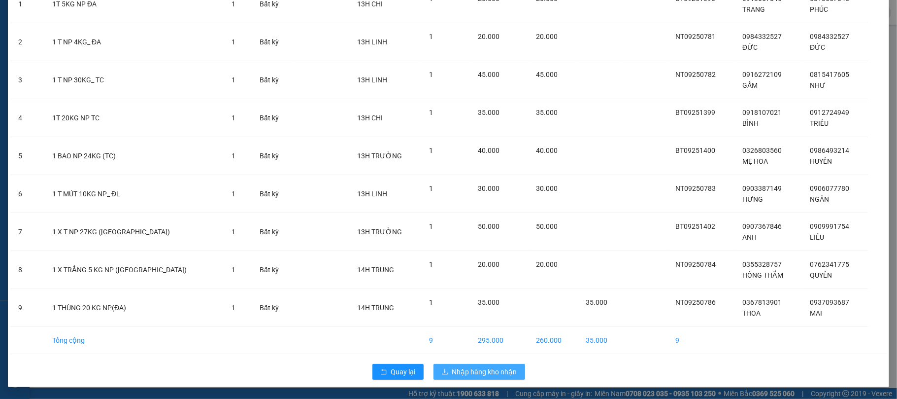
click at [491, 367] on span "Nhập hàng kho nhận" at bounding box center [484, 371] width 65 height 11
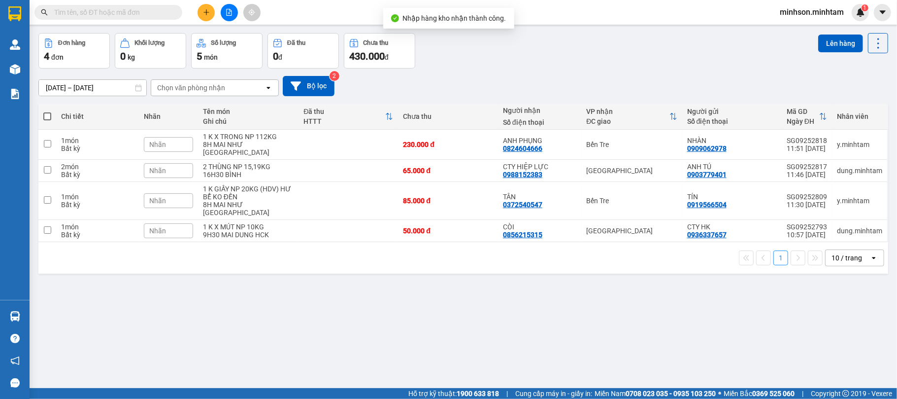
scroll to position [45, 0]
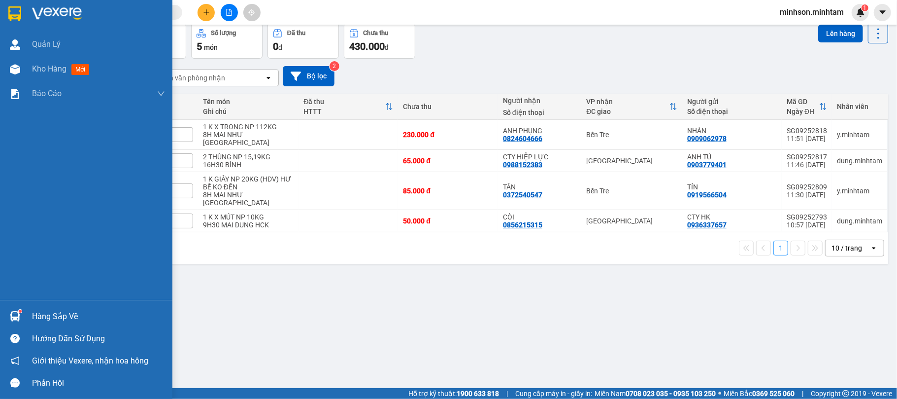
click at [56, 313] on div "Hàng sắp về" at bounding box center [98, 316] width 133 height 15
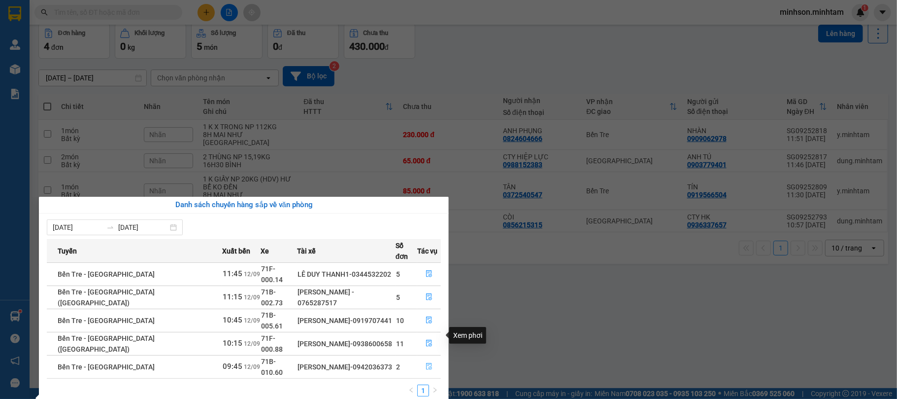
click at [426, 363] on icon "file-done" at bounding box center [429, 366] width 6 height 7
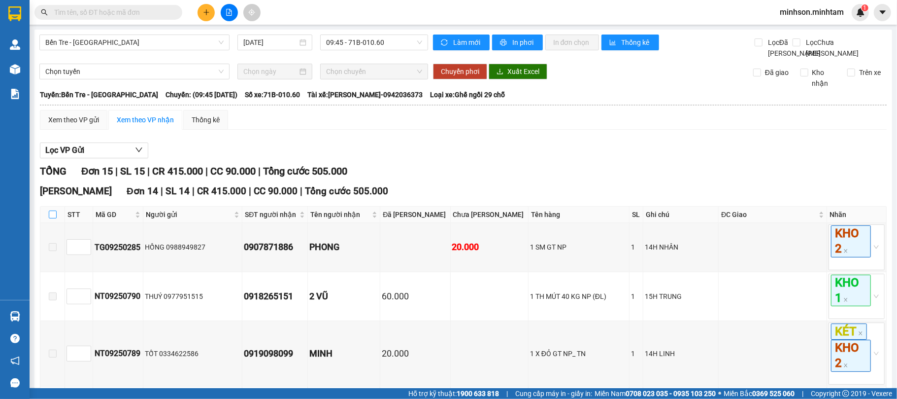
click at [55, 218] on input "checkbox" at bounding box center [53, 214] width 8 height 8
checkbox input "true"
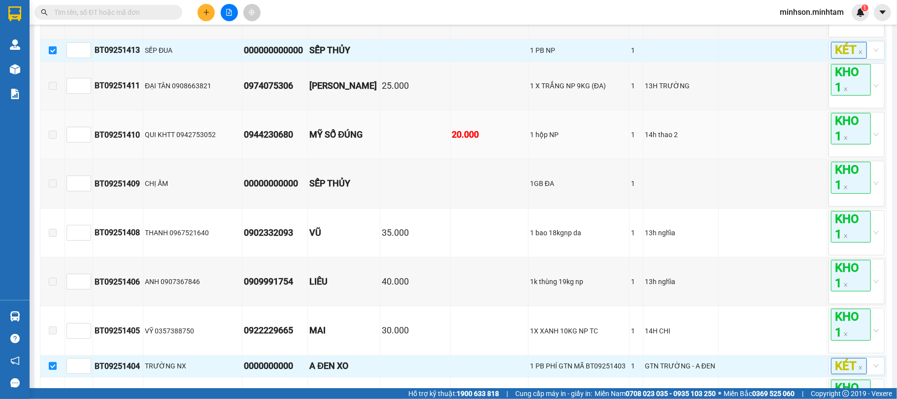
scroll to position [657, 0]
